Goal: Task Accomplishment & Management: Complete application form

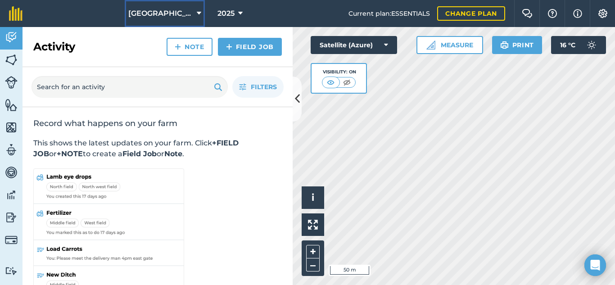
click at [197, 14] on icon at bounding box center [199, 13] width 5 height 11
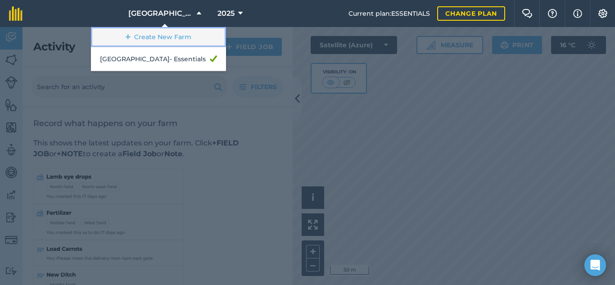
click at [174, 32] on link "Create New Farm" at bounding box center [158, 37] width 135 height 20
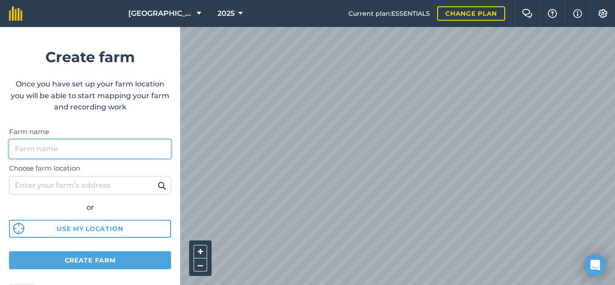
click at [45, 143] on input "Farm name" at bounding box center [90, 149] width 162 height 19
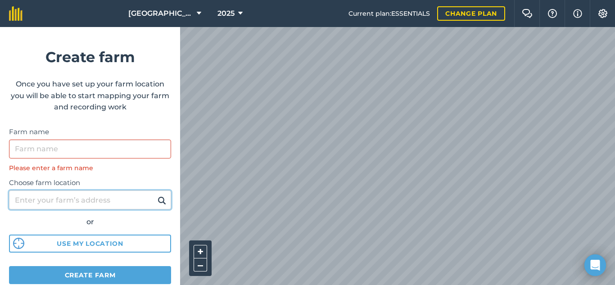
click at [49, 191] on input "Choose farm location" at bounding box center [90, 200] width 162 height 19
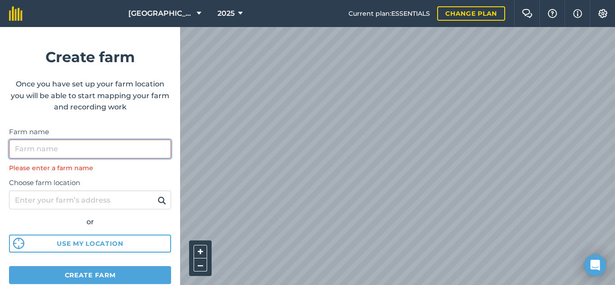
click at [41, 150] on input "Farm name" at bounding box center [90, 149] width 162 height 19
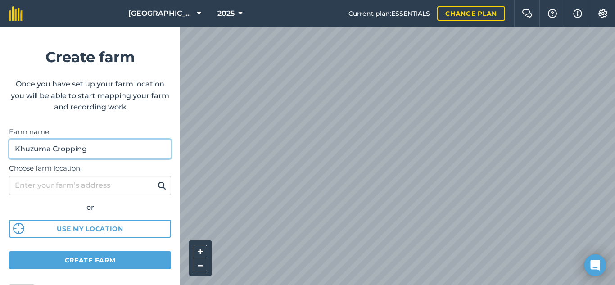
type input "Khuzuma Cropping"
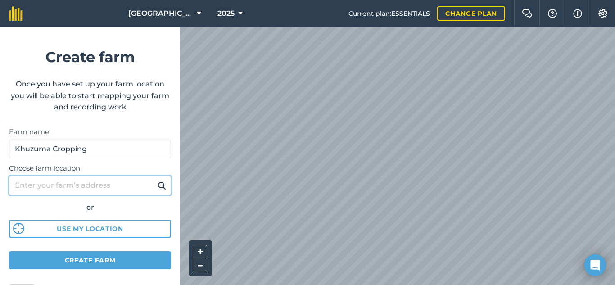
click at [48, 187] on input "Choose farm location" at bounding box center [90, 185] width 162 height 19
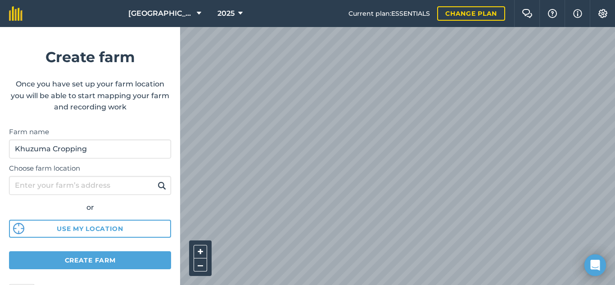
click at [158, 184] on img at bounding box center [162, 185] width 9 height 11
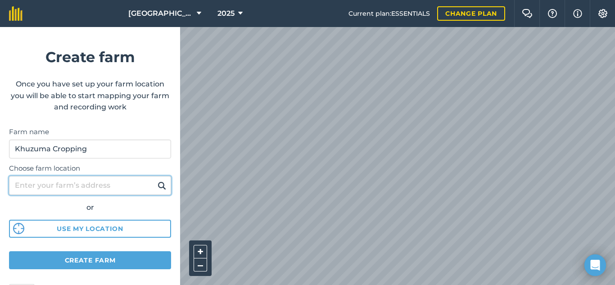
click at [62, 184] on input "Choose farm location" at bounding box center [90, 185] width 162 height 19
type input "1"
click at [155, 180] on button at bounding box center [162, 186] width 14 height 12
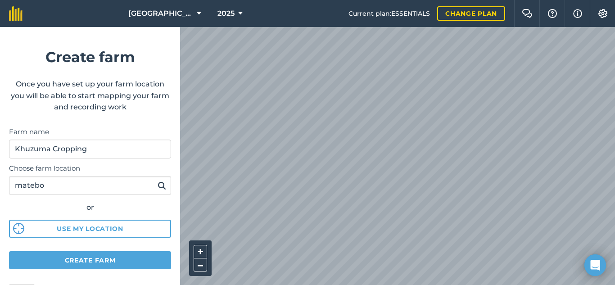
click at [158, 186] on img at bounding box center [162, 185] width 9 height 11
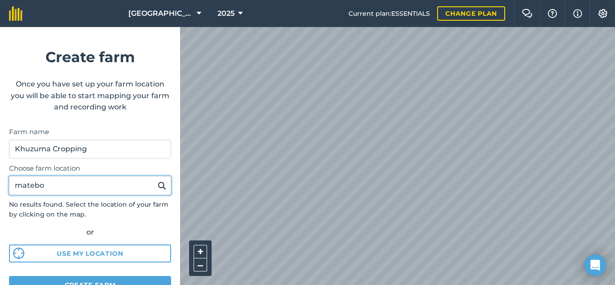
click at [109, 186] on input "matebo" at bounding box center [90, 185] width 162 height 19
type input "m"
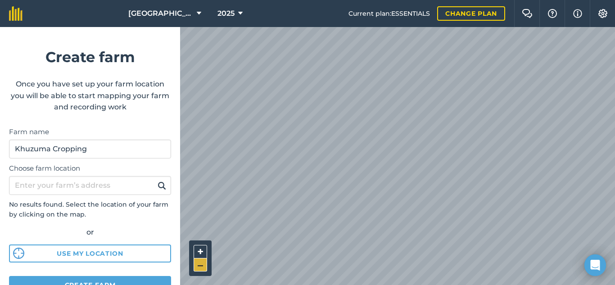
click at [202, 265] on button "–" at bounding box center [201, 265] width 14 height 13
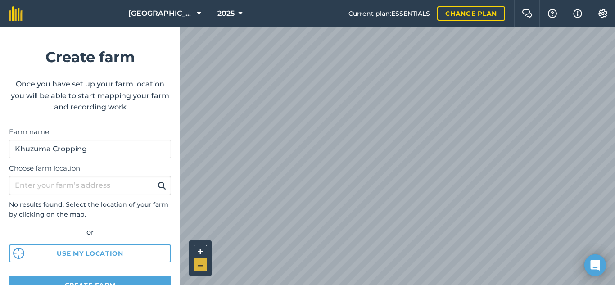
click at [202, 265] on button "–" at bounding box center [201, 265] width 14 height 13
click at [201, 254] on button "+" at bounding box center [201, 252] width 14 height 14
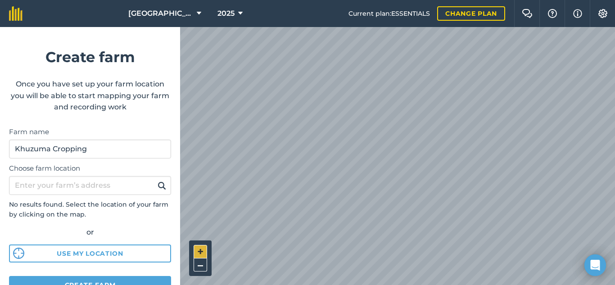
click at [201, 254] on button "+" at bounding box center [201, 252] width 14 height 14
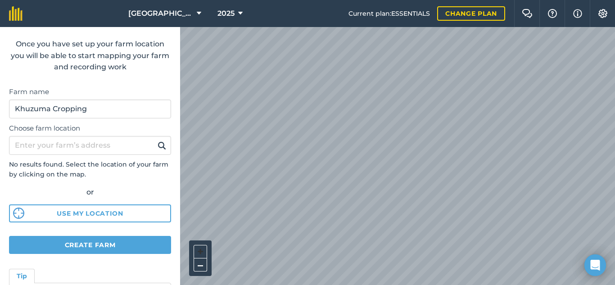
scroll to position [39, 0]
